Goal: Contribute content: Add original content to the website for others to see

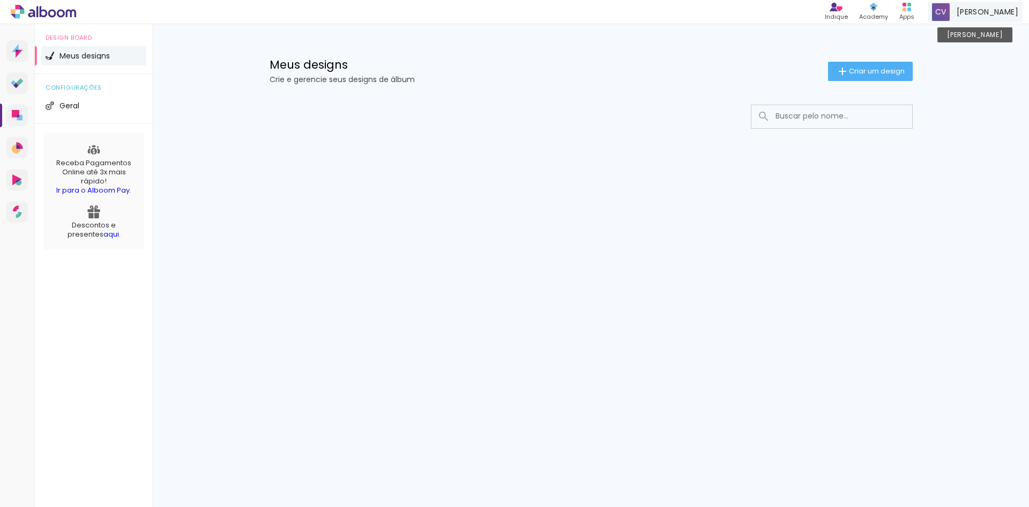
click at [988, 8] on span "CAIO VENDRAME" at bounding box center [988, 11] width 62 height 11
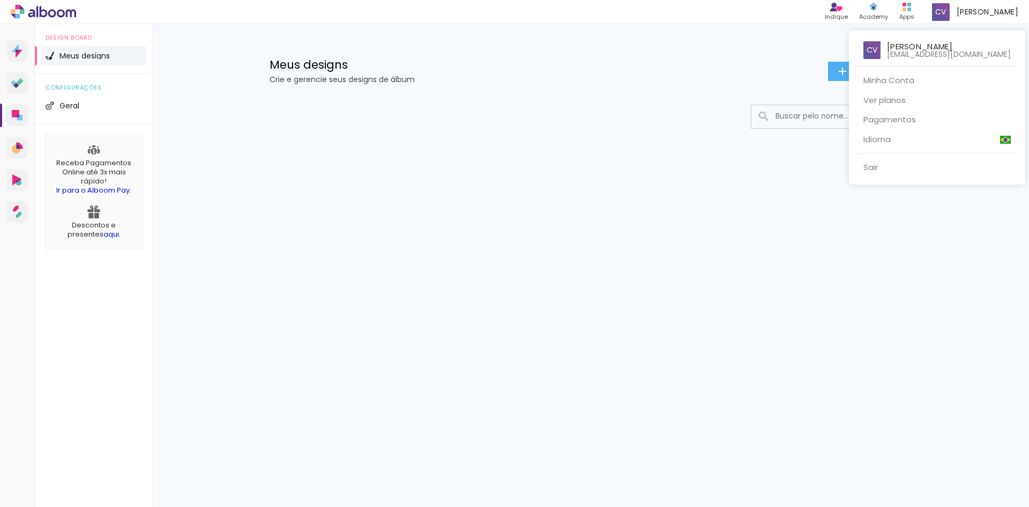
click at [542, 203] on div at bounding box center [514, 253] width 1029 height 507
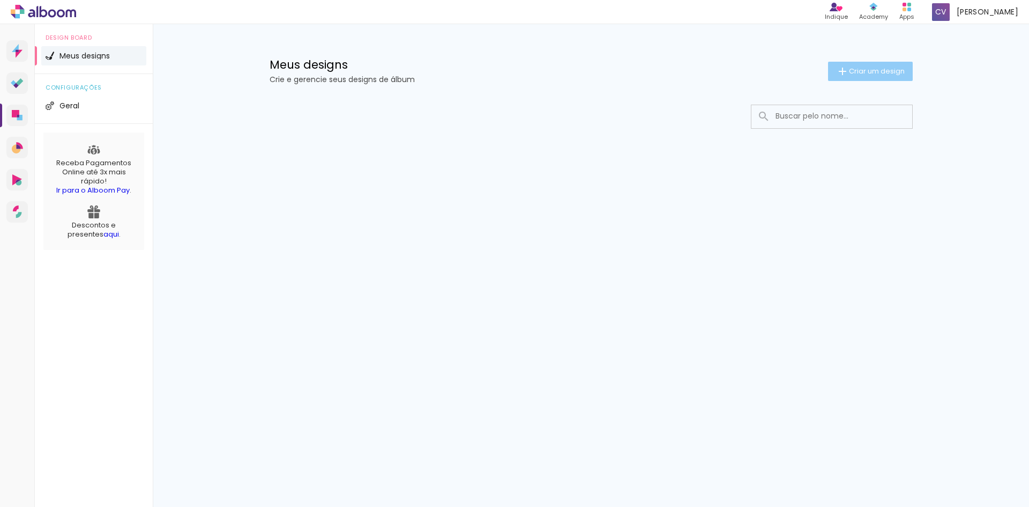
click at [885, 75] on span "Criar um design" at bounding box center [877, 71] width 56 height 7
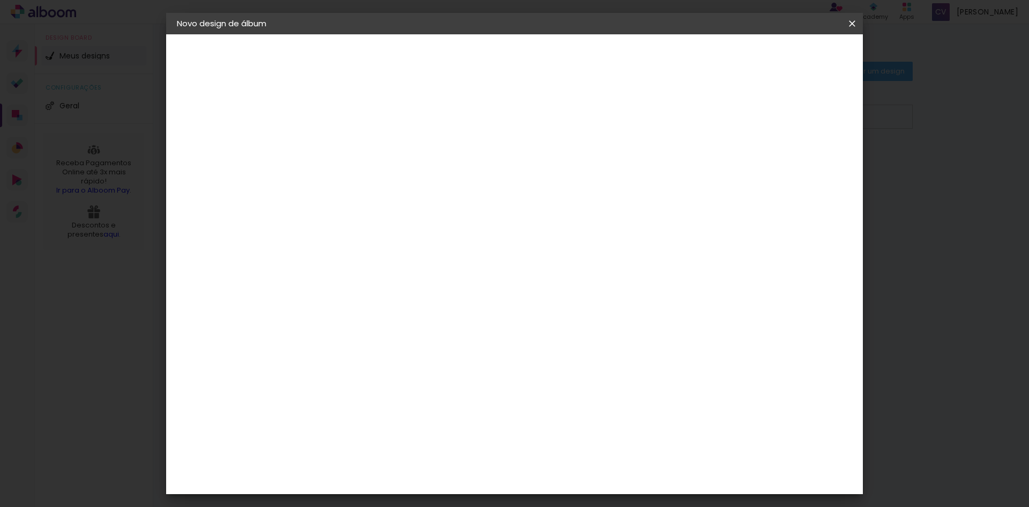
click at [352, 149] on input at bounding box center [352, 144] width 0 height 17
type input "c"
type input "Caio Vendrame"
type paper-input "Caio Vendrame"
click at [352, 144] on input "Caio Vendrame" at bounding box center [352, 144] width 0 height 17
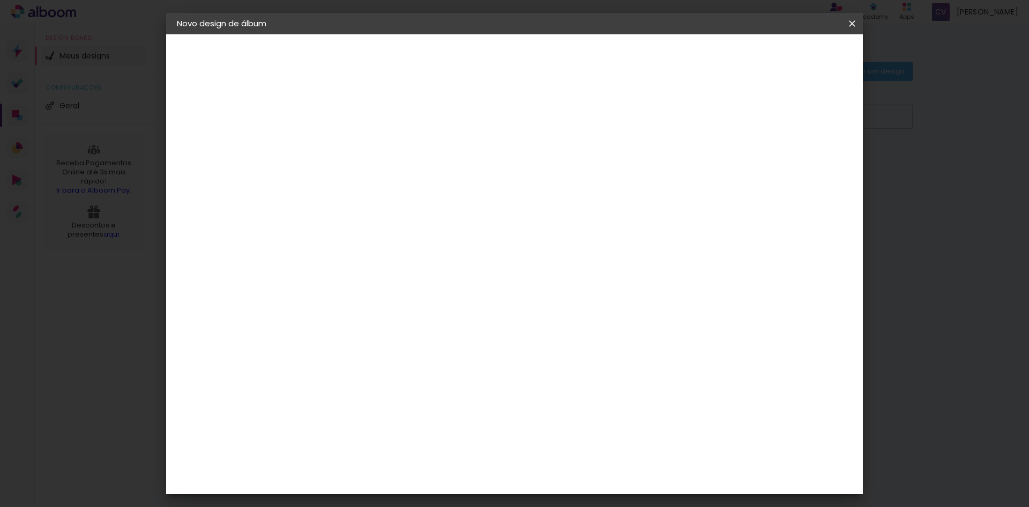
type input "[PERSON_NAME]"
type paper-input "[PERSON_NAME]"
click at [0, 0] on slot "Avançar" at bounding box center [0, 0] width 0 height 0
click at [438, 212] on paper-input-container at bounding box center [380, 204] width 116 height 24
type input "qu"
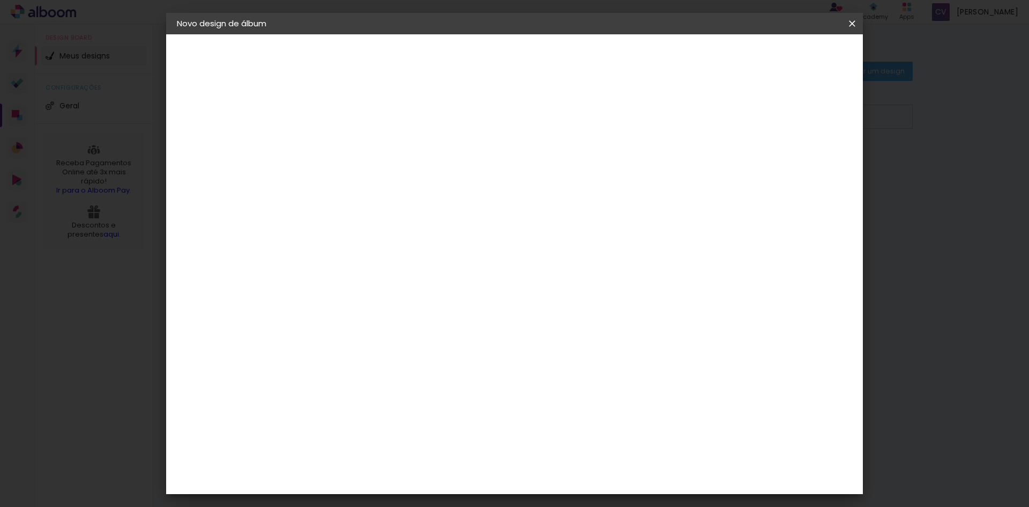
type paper-input "qu"
click at [422, 233] on paper-item "Quality" at bounding box center [372, 243] width 100 height 24
click at [375, 246] on div "Quality" at bounding box center [359, 242] width 29 height 9
click at [0, 0] on slot "Avançar" at bounding box center [0, 0] width 0 height 0
click at [394, 181] on input "text" at bounding box center [373, 187] width 42 height 17
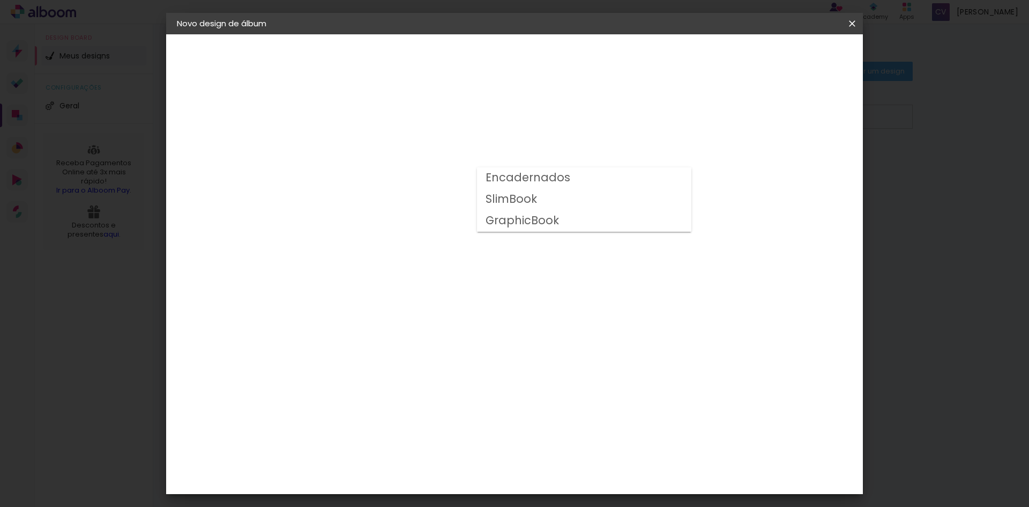
click at [0, 0] on slot "GraphicBook" at bounding box center [0, 0] width 0 height 0
type input "GraphicBook"
click at [425, 470] on span "24 × 30" at bounding box center [400, 481] width 50 height 22
click at [527, 58] on paper-button "Avançar" at bounding box center [501, 57] width 53 height 18
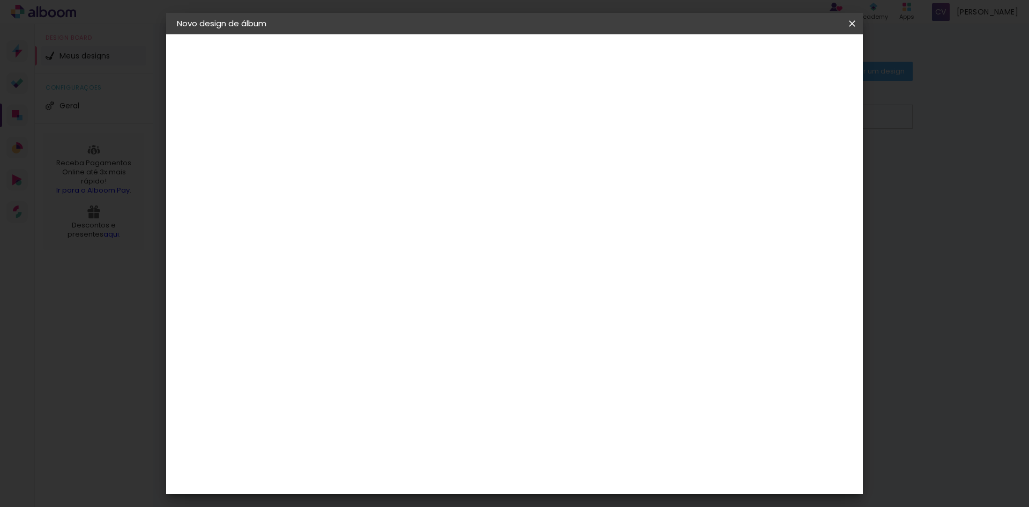
click at [796, 65] on paper-button "Iniciar design" at bounding box center [761, 57] width 70 height 18
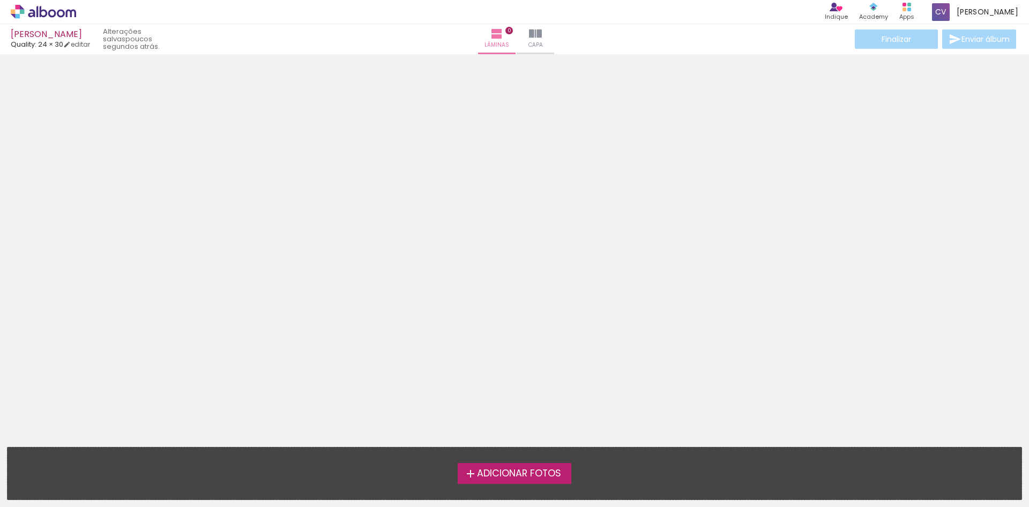
click at [557, 465] on label "Adicionar Fotos" at bounding box center [515, 473] width 114 height 20
click at [0, 0] on input "file" at bounding box center [0, 0] width 0 height 0
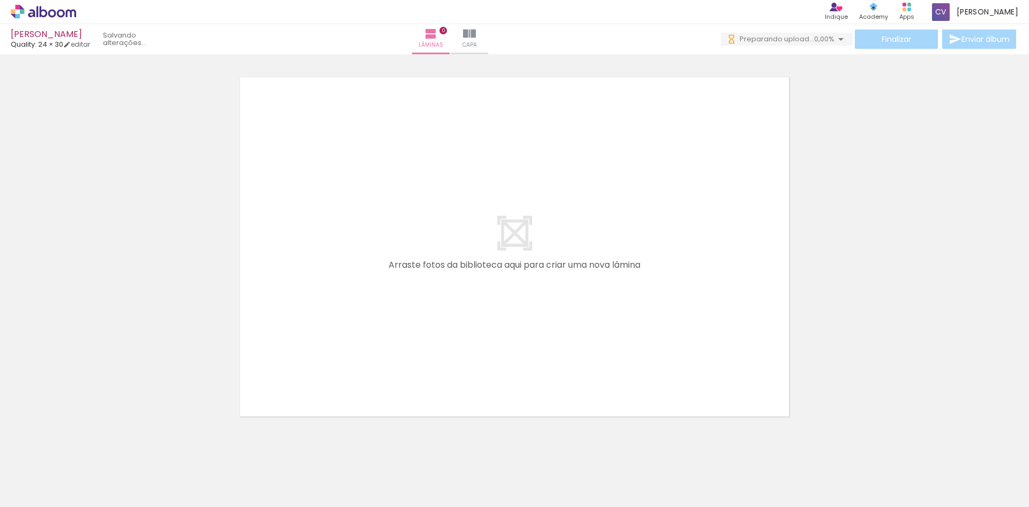
click at [762, 40] on span "Preparando upload..." at bounding box center [777, 39] width 75 height 10
click at [814, 40] on span "0,00%" at bounding box center [824, 39] width 20 height 10
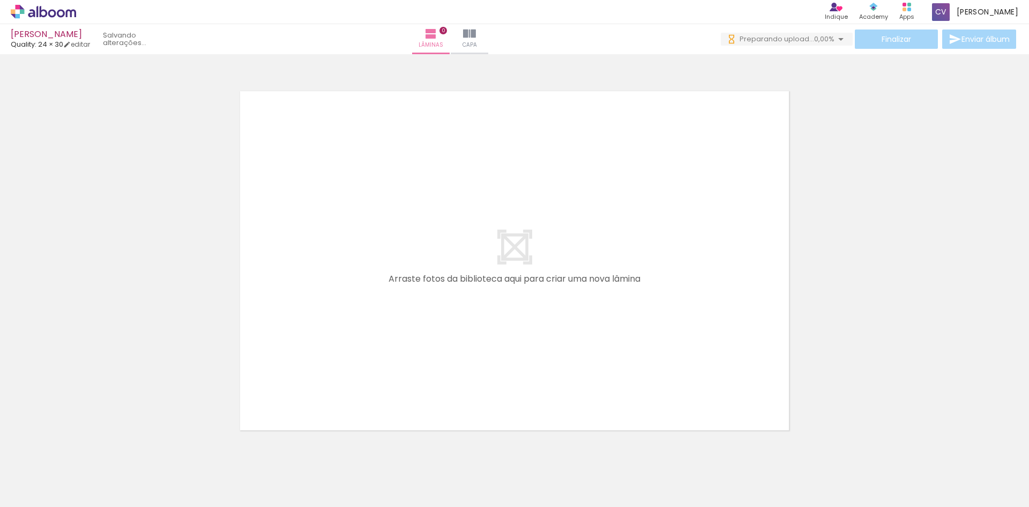
scroll to position [0, 6268]
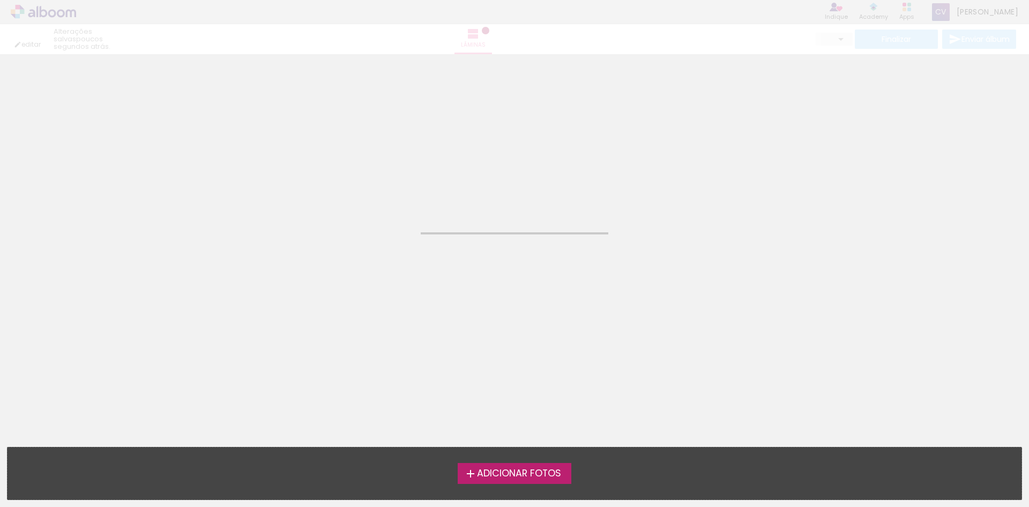
click at [559, 474] on span "Adicionar Fotos" at bounding box center [519, 474] width 84 height 10
click at [0, 0] on input "file" at bounding box center [0, 0] width 0 height 0
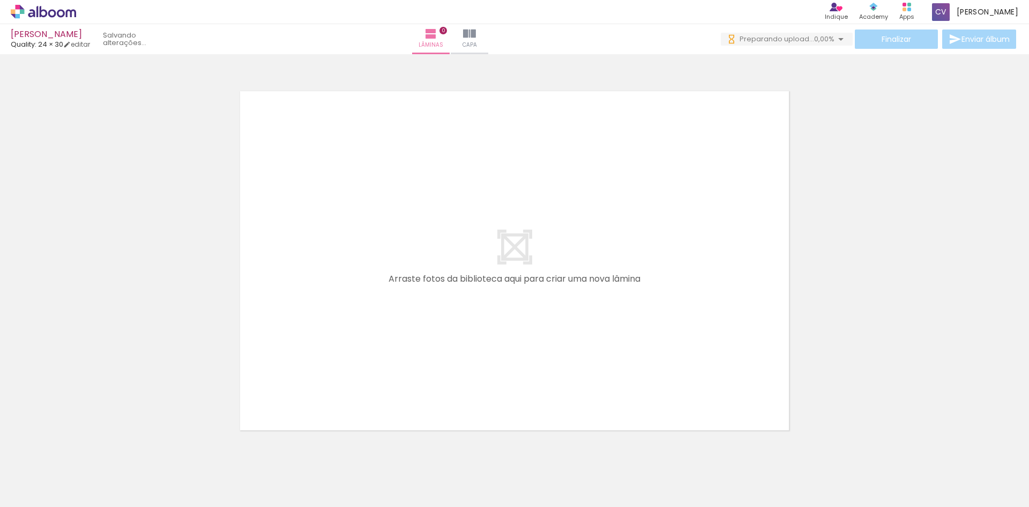
click at [791, 37] on span "Preparando upload..." at bounding box center [777, 39] width 75 height 10
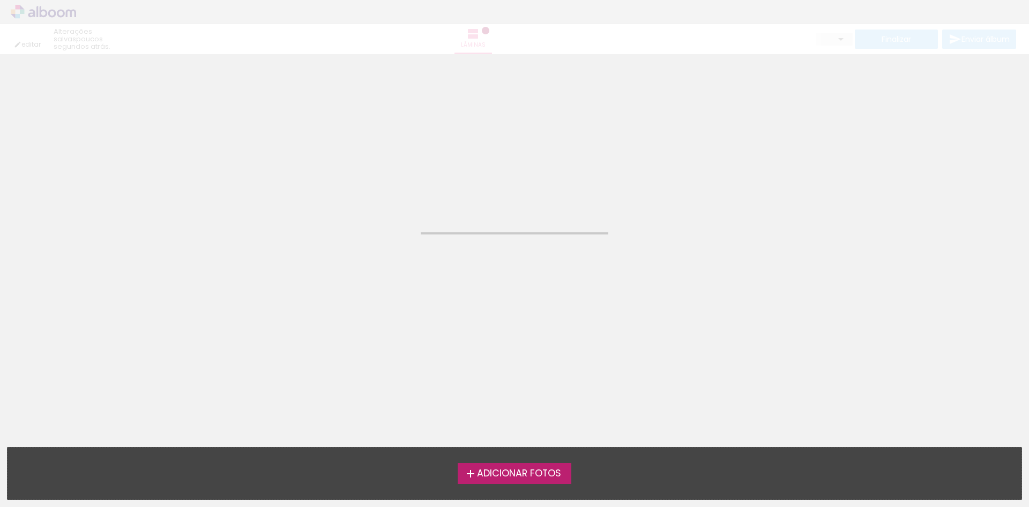
click at [21, 478] on iron-horizontal-list at bounding box center [10, 473] width 21 height 67
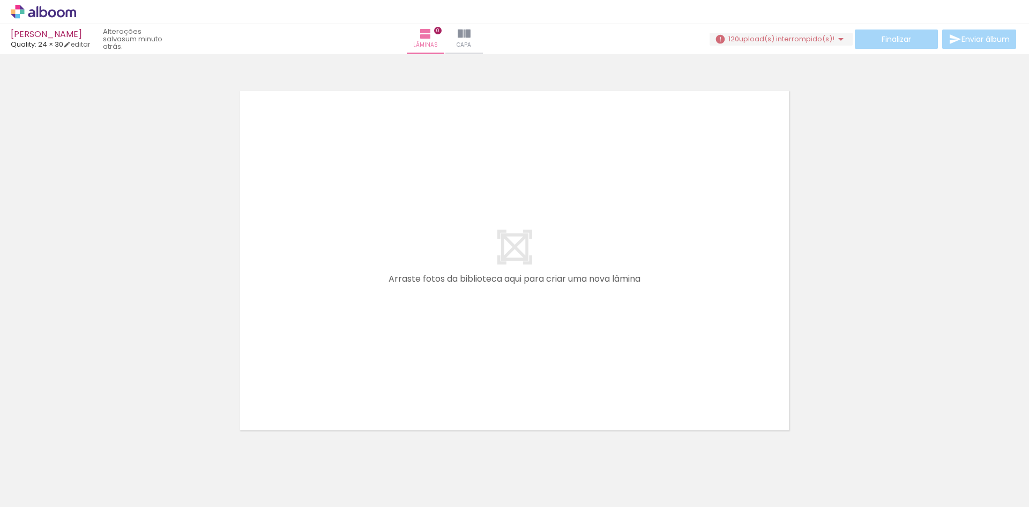
drag, startPoint x: 806, startPoint y: 29, endPoint x: 804, endPoint y: 34, distance: 5.6
click at [804, 30] on div "[PERSON_NAME] Quality: 24 × 30 editar um minuto atrás. Lâminas 0 Capa Finalizar…" at bounding box center [514, 27] width 1029 height 54
click at [805, 39] on span "upload(s) interrompido(s)!" at bounding box center [786, 39] width 95 height 10
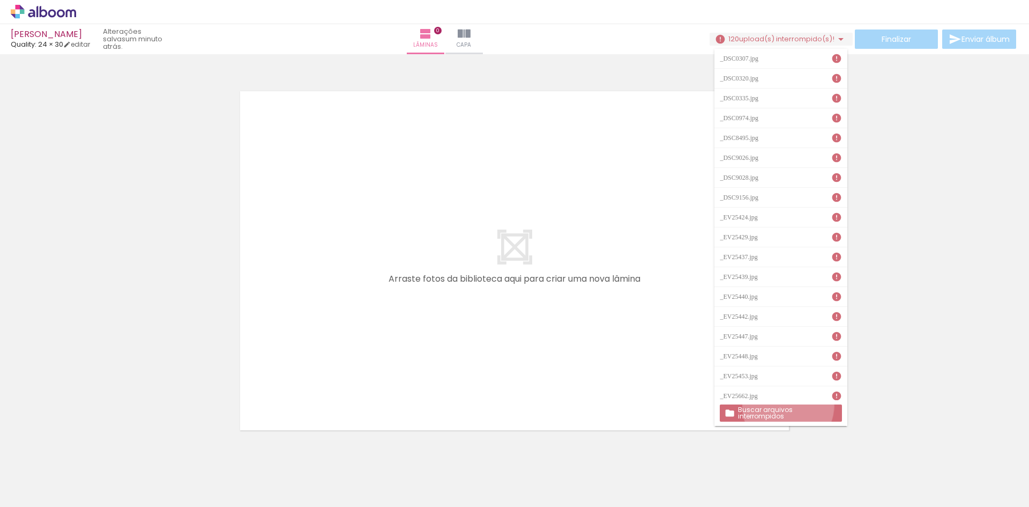
click at [789, 406] on paper-button "Buscar arquivos interrompidos" at bounding box center [781, 412] width 122 height 17
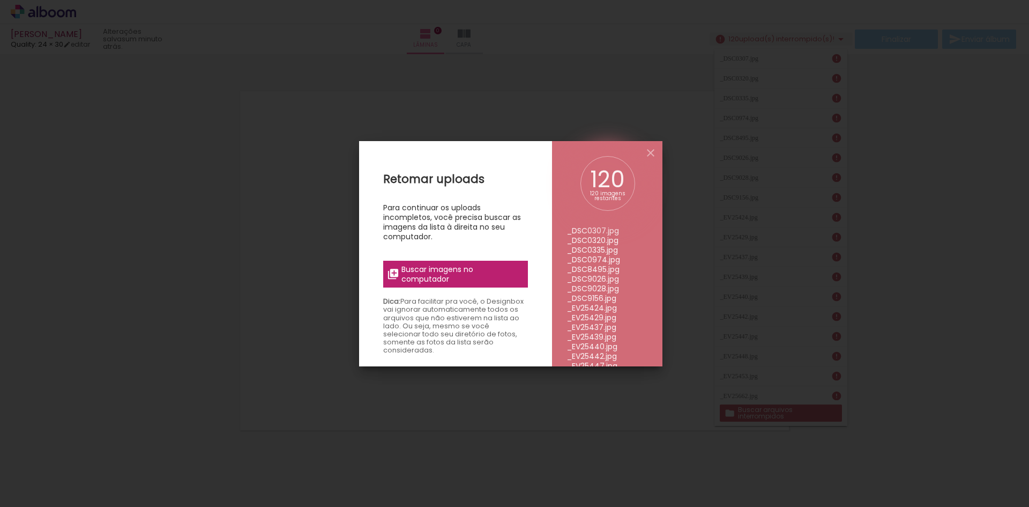
click at [486, 273] on span "Buscar imagens no computador" at bounding box center [462, 273] width 120 height 19
click at [0, 0] on input "file" at bounding box center [0, 0] width 0 height 0
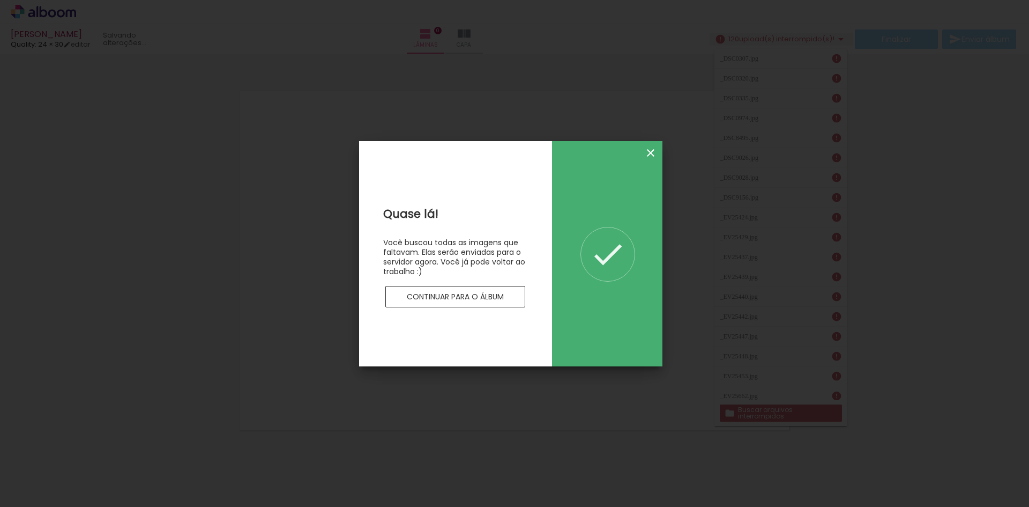
click at [651, 151] on iron-icon at bounding box center [650, 152] width 13 height 13
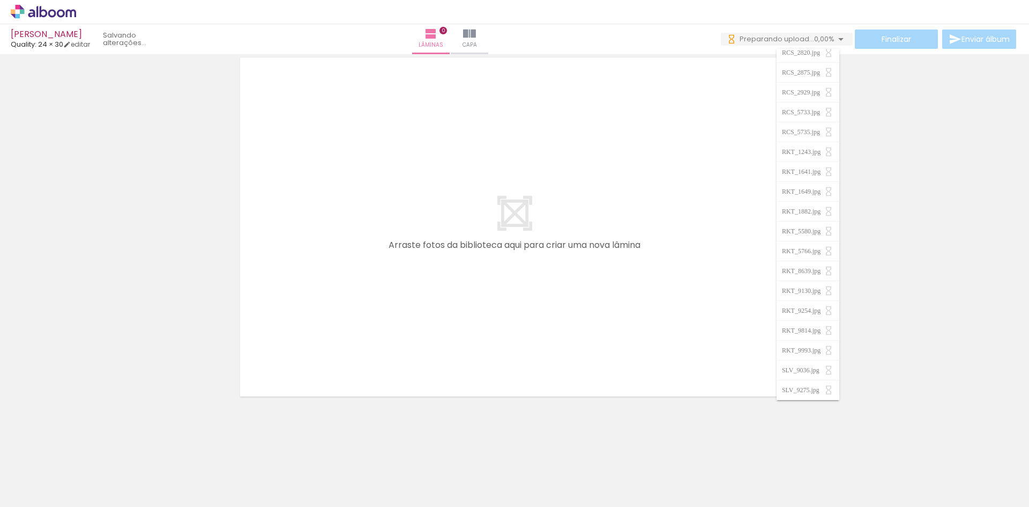
drag, startPoint x: 947, startPoint y: 224, endPoint x: 944, endPoint y: 214, distance: 9.7
click at [944, 214] on div at bounding box center [514, 213] width 1029 height 378
drag, startPoint x: 794, startPoint y: 46, endPoint x: 788, endPoint y: 28, distance: 19.2
click at [794, 45] on div "Finalizar Enviar álbum" at bounding box center [870, 38] width 298 height 19
click at [796, 36] on span "Preparando upload..." at bounding box center [777, 39] width 75 height 10
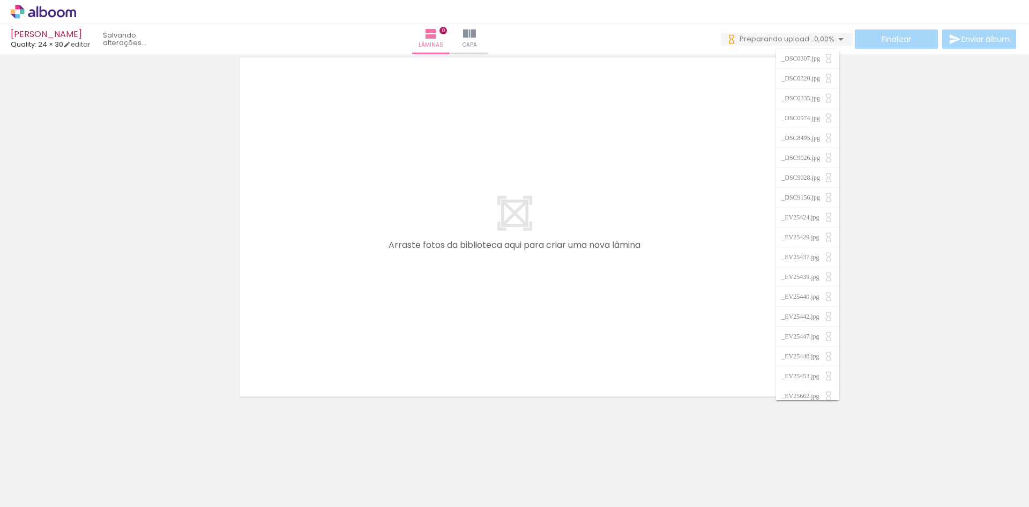
click at [757, 38] on span "Preparando upload..." at bounding box center [777, 39] width 75 height 10
click at [750, 41] on span "Preparando upload..." at bounding box center [777, 39] width 75 height 10
click at [750, 40] on span "Preparando upload..." at bounding box center [777, 39] width 75 height 10
